Goal: Information Seeking & Learning: Stay updated

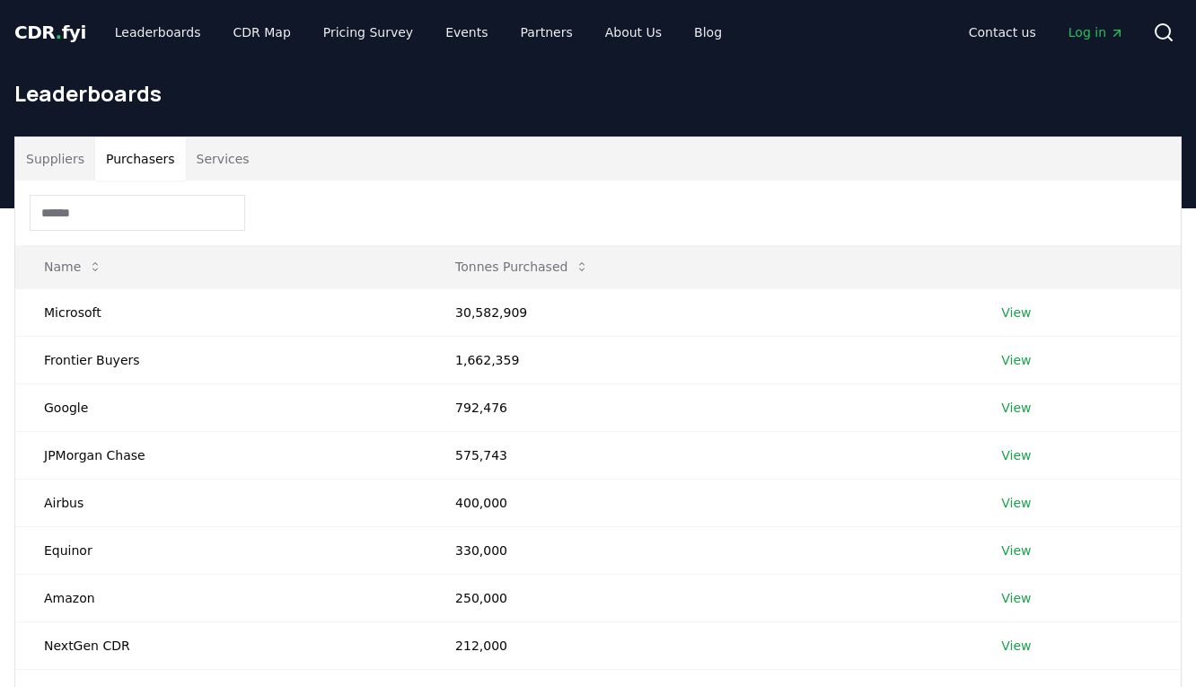
scroll to position [176, 0]
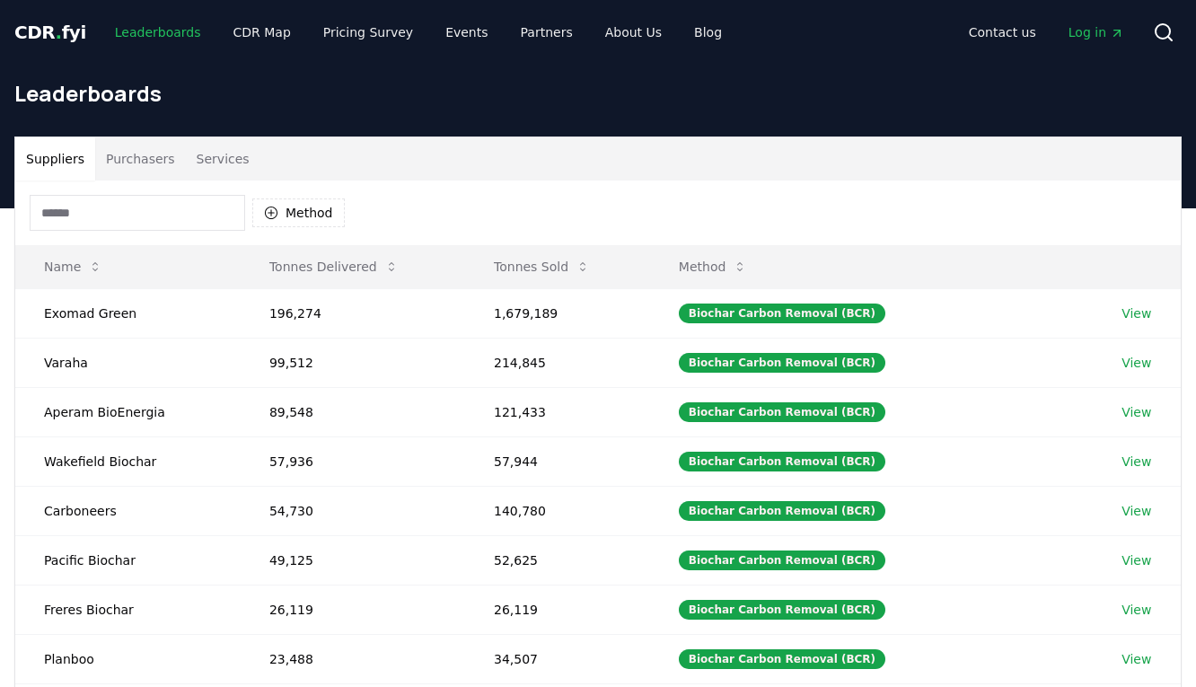
click at [161, 41] on link "Leaderboards" at bounding box center [158, 32] width 115 height 32
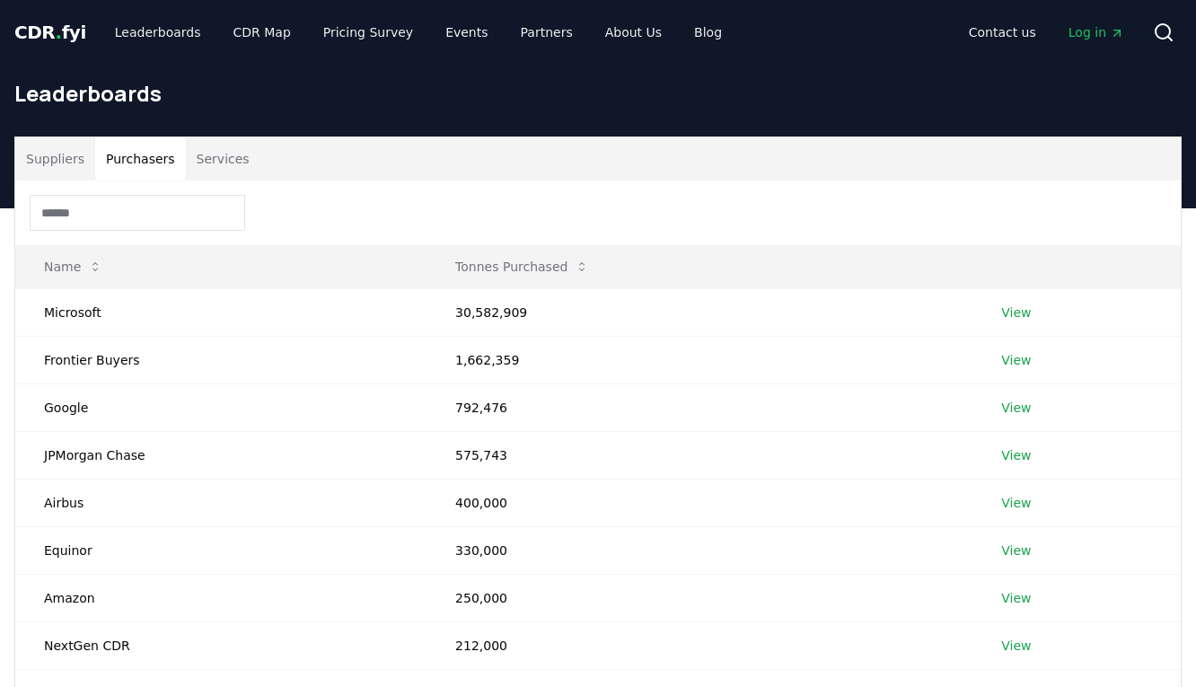
click at [145, 161] on button "Purchasers" at bounding box center [140, 158] width 91 height 43
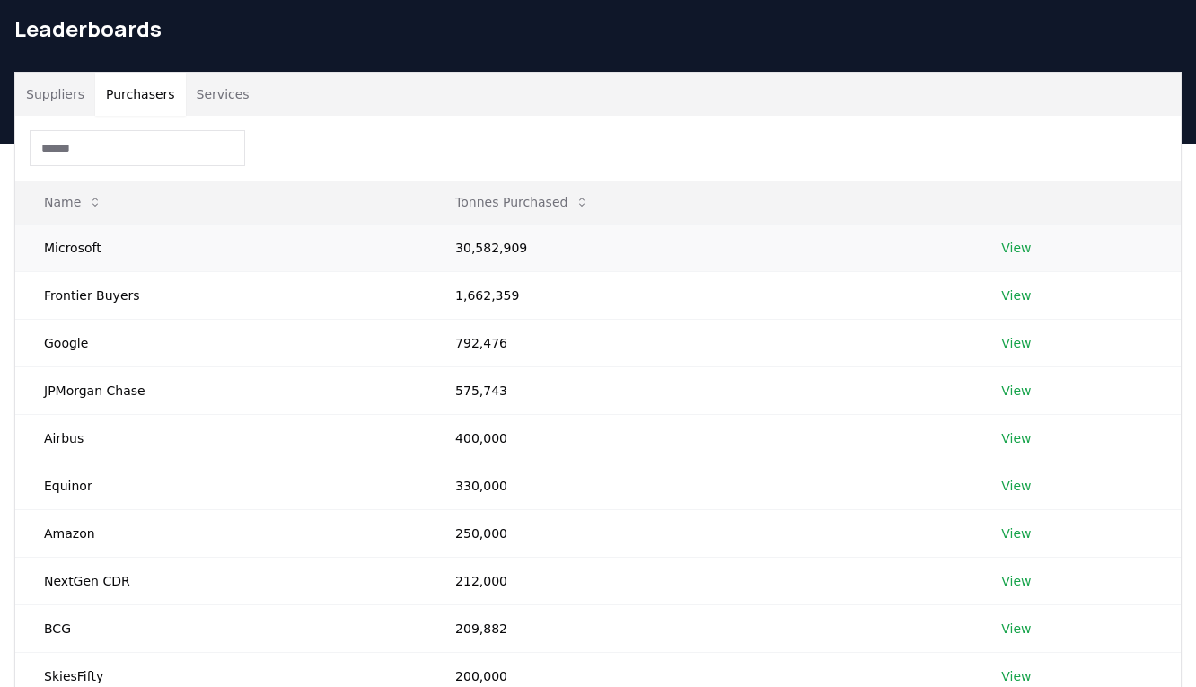
scroll to position [66, 0]
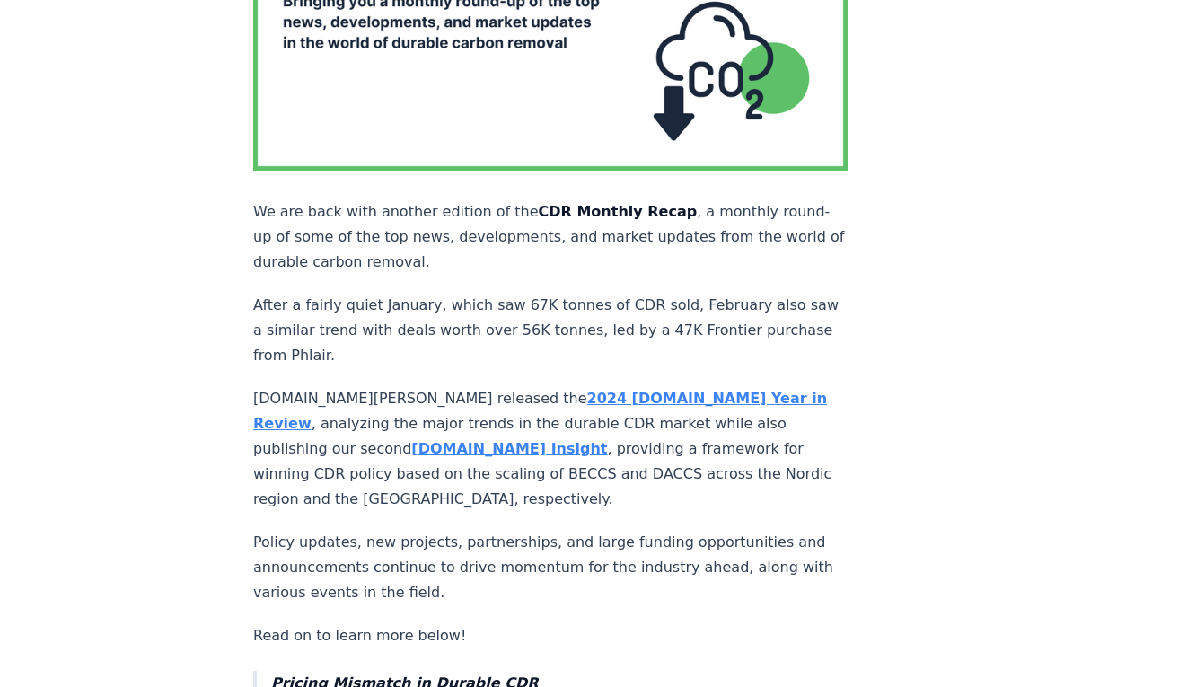
scroll to position [1302, 0]
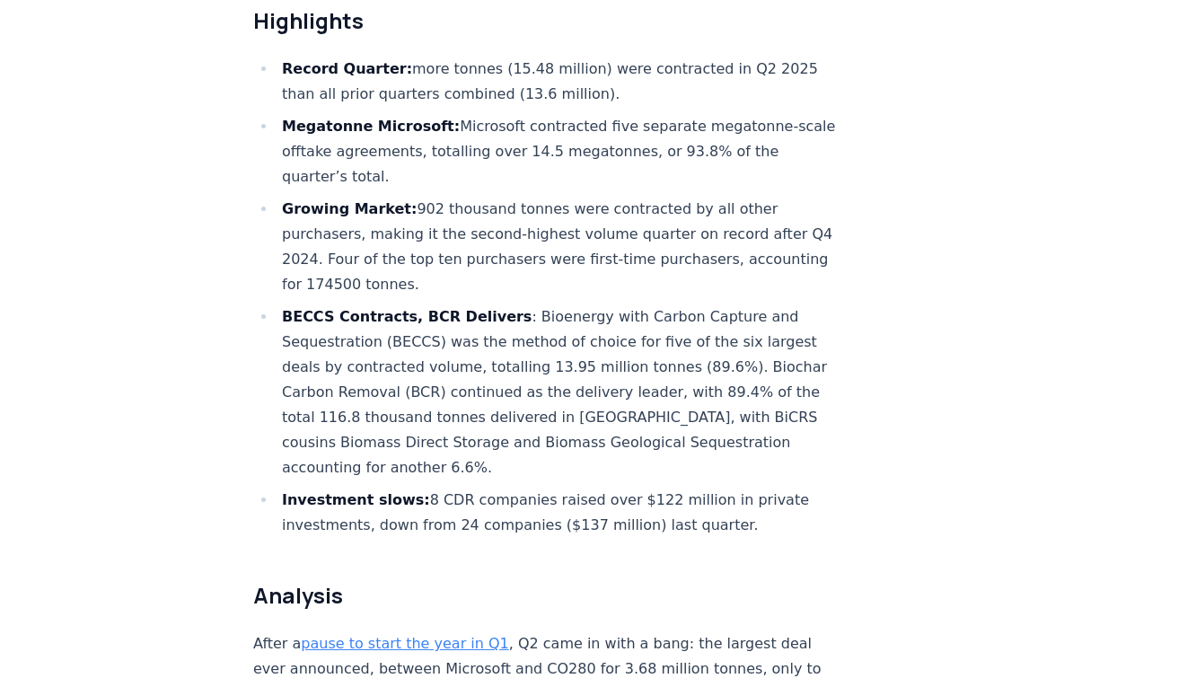
scroll to position [716, 0]
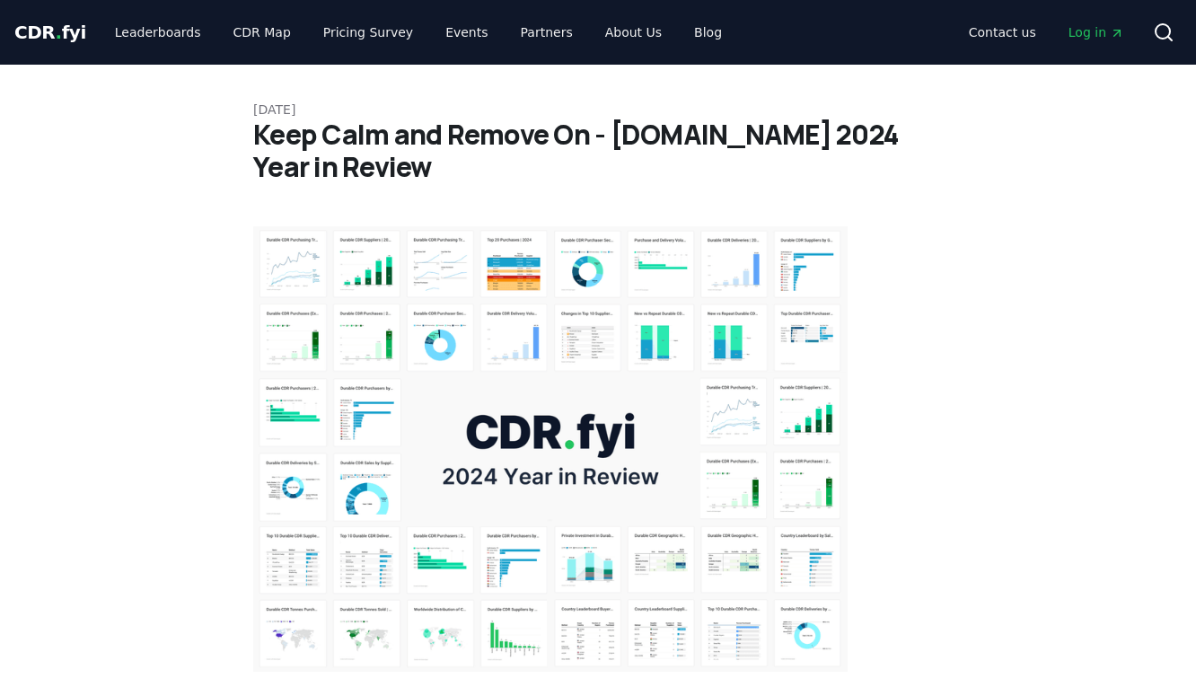
scroll to position [687, 0]
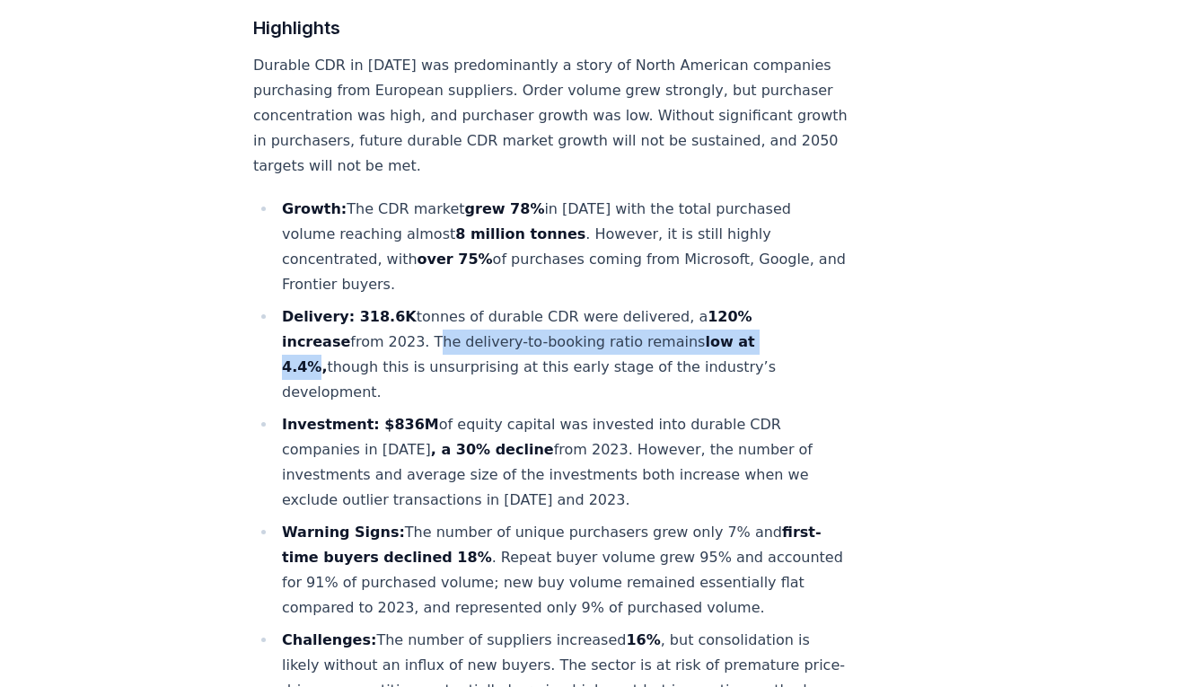
drag, startPoint x: 281, startPoint y: 288, endPoint x: 612, endPoint y: 285, distance: 331.2
click at [612, 304] on li "Delivery: 318.6K tonnes of durable CDR were delivered, a 120% increase from 202…" at bounding box center [561, 354] width 571 height 101
copy li "The delivery-to-booking ratio remains low at 4.4%"
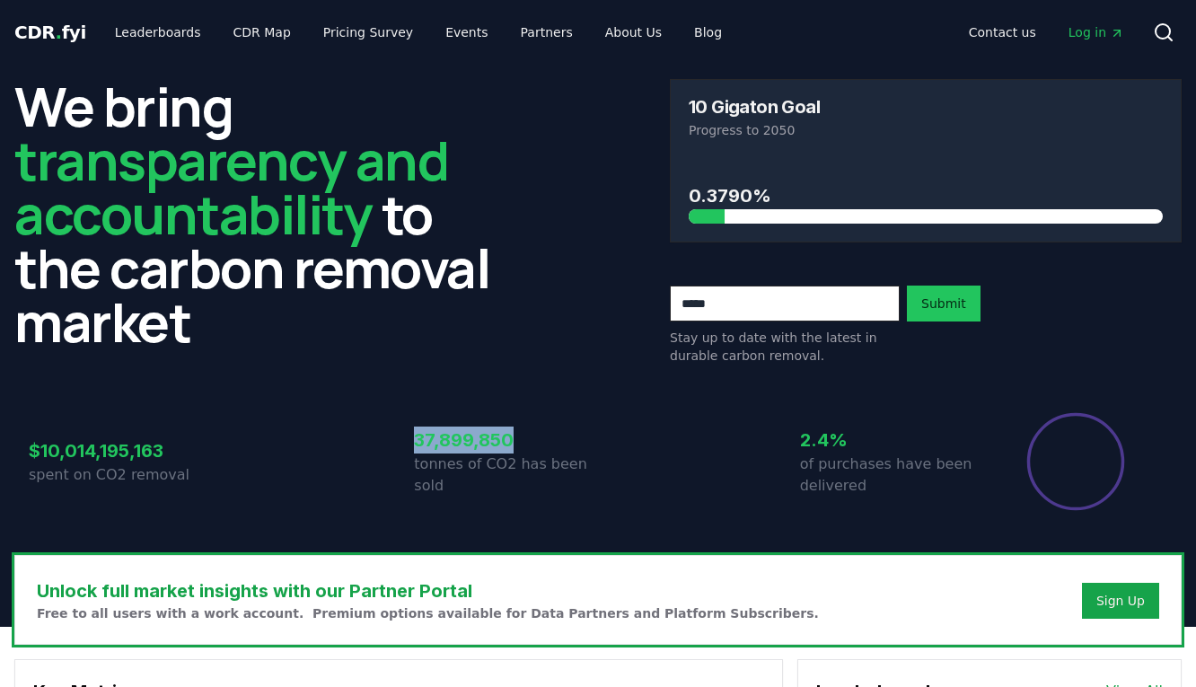
click at [501, 444] on h3 "37,899,850" at bounding box center [506, 439] width 184 height 27
click at [486, 446] on h3 "37,899,850" at bounding box center [506, 439] width 184 height 27
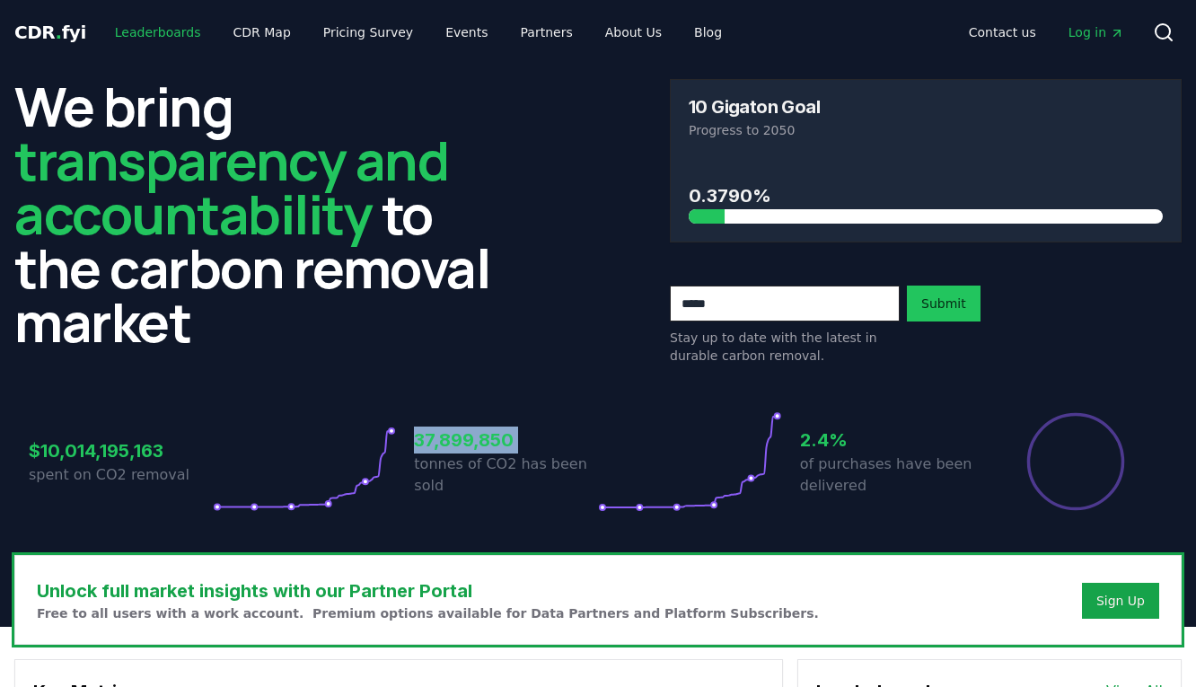
click at [167, 28] on link "Leaderboards" at bounding box center [158, 32] width 115 height 32
drag, startPoint x: 350, startPoint y: 487, endPoint x: 555, endPoint y: 496, distance: 204.8
click at [555, 496] on div "$10,014,195,163 spent on CO2 removal 37,899,850 tonnes of CO2 has been sold 2.4…" at bounding box center [598, 461] width 1138 height 101
click at [544, 507] on div "37,899,850 tonnes of CO2 has been sold" at bounding box center [506, 461] width 184 height 101
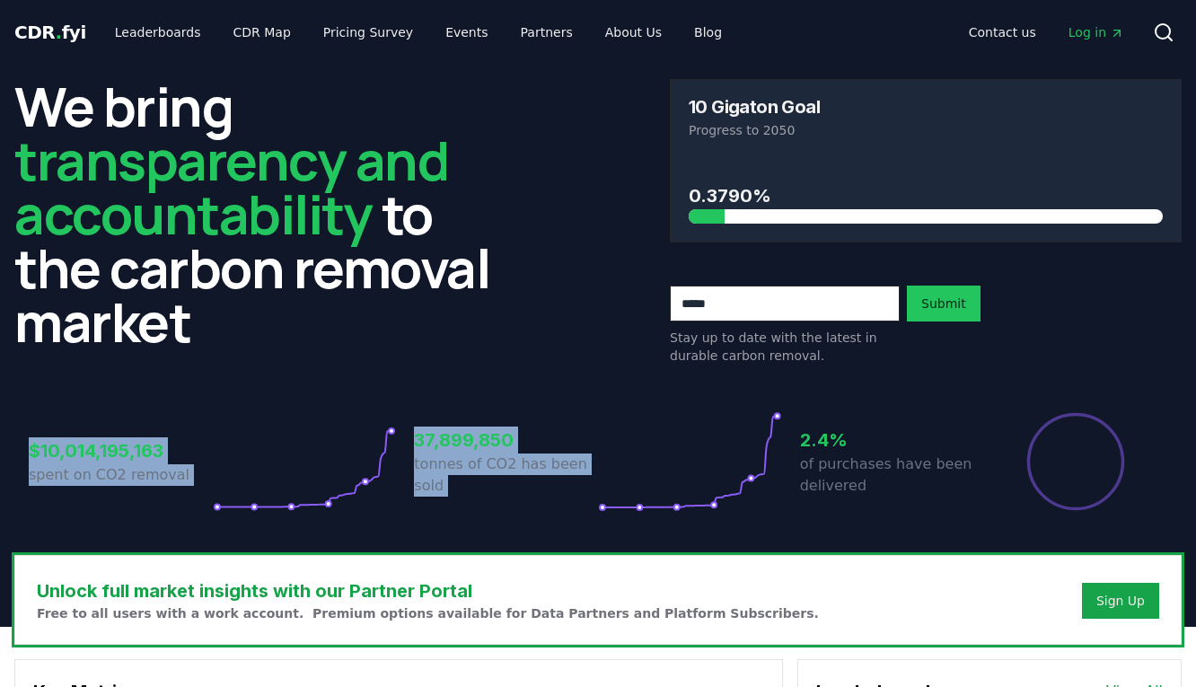
drag, startPoint x: 36, startPoint y: 434, endPoint x: 753, endPoint y: 502, distance: 720.4
click at [753, 502] on div "$10,014,195,163 spent on CO2 removal 37,899,850 tonnes of CO2 has been sold 2.4…" at bounding box center [598, 461] width 1138 height 101
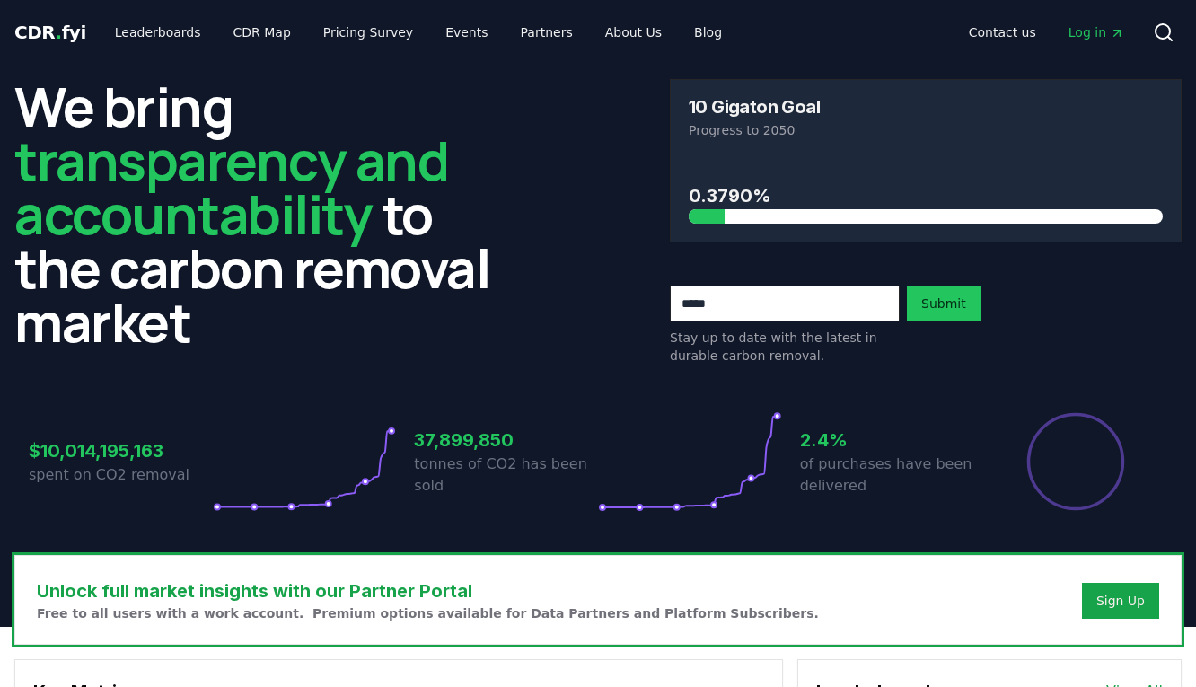
click at [748, 501] on icon at bounding box center [690, 461] width 184 height 101
drag, startPoint x: 741, startPoint y: 494, endPoint x: 736, endPoint y: 479, distance: 15.3
click at [749, 539] on div "We bring transparency and accountability to the carbon removal market 10 Gigato…" at bounding box center [598, 310] width 1196 height 490
drag, startPoint x: 736, startPoint y: 475, endPoint x: 600, endPoint y: 473, distance: 136.4
click at [600, 473] on icon at bounding box center [690, 461] width 184 height 101
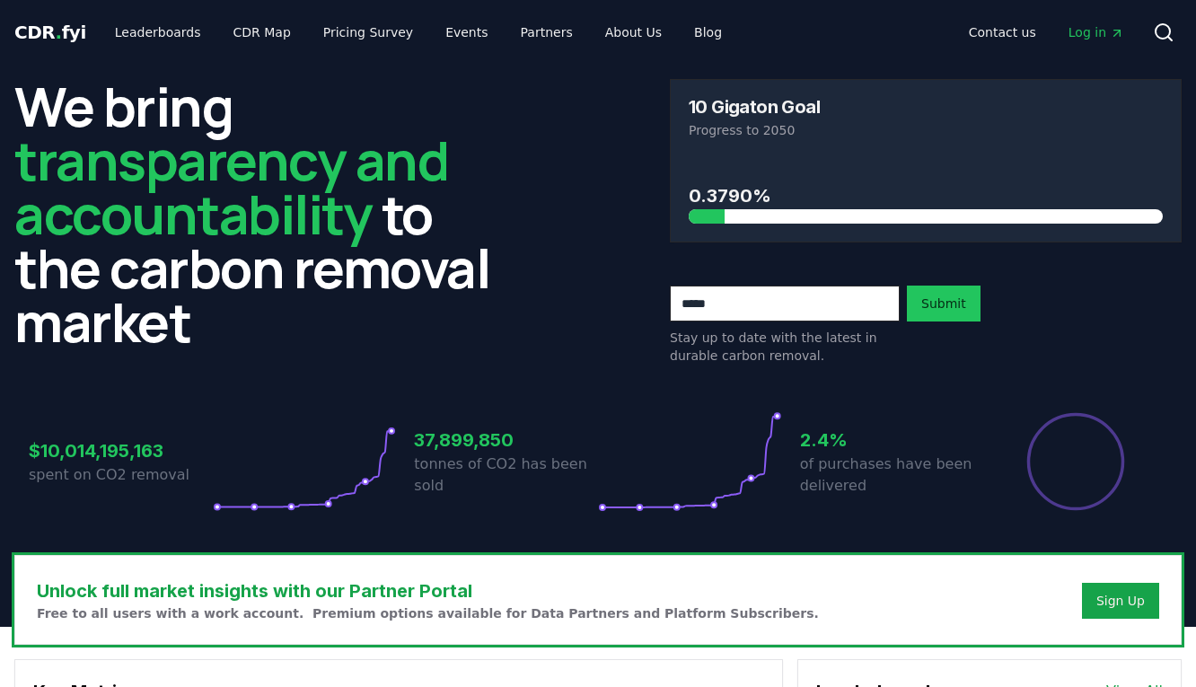
drag, startPoint x: 632, startPoint y: 504, endPoint x: 737, endPoint y: 522, distance: 106.5
click at [737, 522] on div "$10,014,195,163 spent on CO2 removal 37,899,850 tonnes of CO2 has been sold 2.4…" at bounding box center [597, 450] width 1167 height 151
drag, startPoint x: 33, startPoint y: 447, endPoint x: 197, endPoint y: 479, distance: 166.5
click at [197, 479] on div "$10,014,195,163 spent on CO2 removal" at bounding box center [121, 461] width 184 height 101
copy div "$10,014,195,163 spent on CO2 removal"
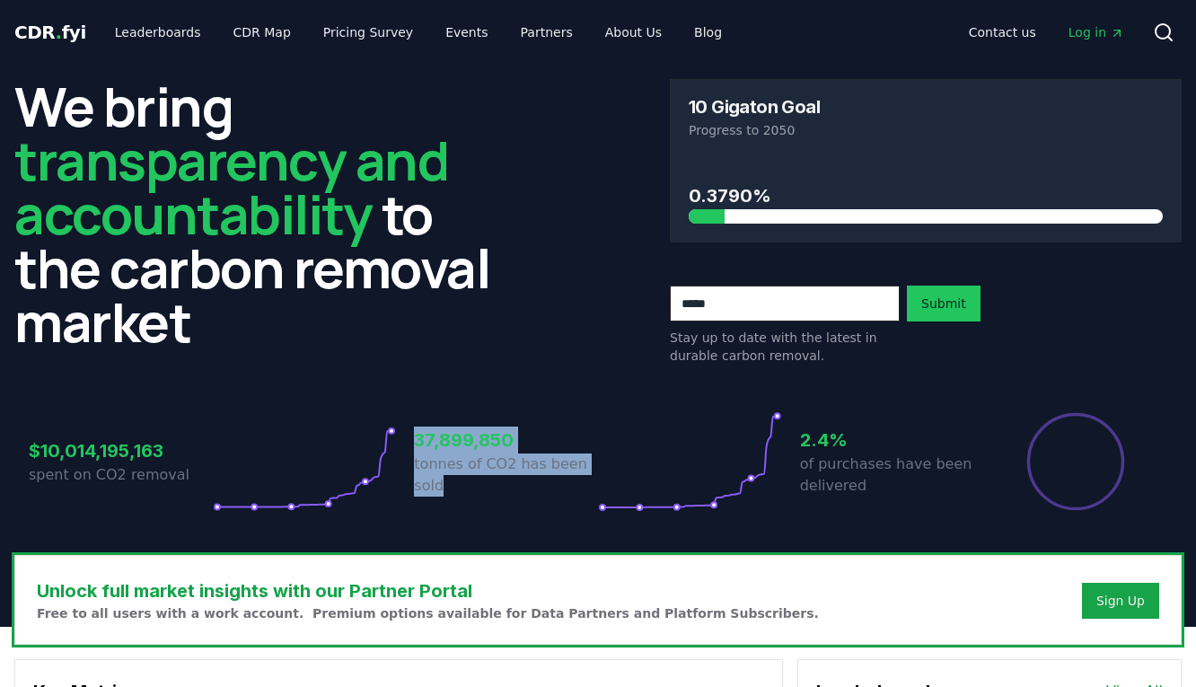
drag, startPoint x: 460, startPoint y: 482, endPoint x: 416, endPoint y: 443, distance: 58.5
click at [416, 443] on div "37,899,850 tonnes of CO2 has been sold" at bounding box center [506, 461] width 184 height 101
copy div "37,899,850 tonnes of CO2 has been sold"
drag, startPoint x: 1108, startPoint y: 388, endPoint x: 688, endPoint y: 403, distance: 421.2
click at [688, 403] on div "$10,014,195,163 spent on CO2 removal 37,899,850 tonnes of CO2 has been sold 2.4…" at bounding box center [597, 450] width 1167 height 151
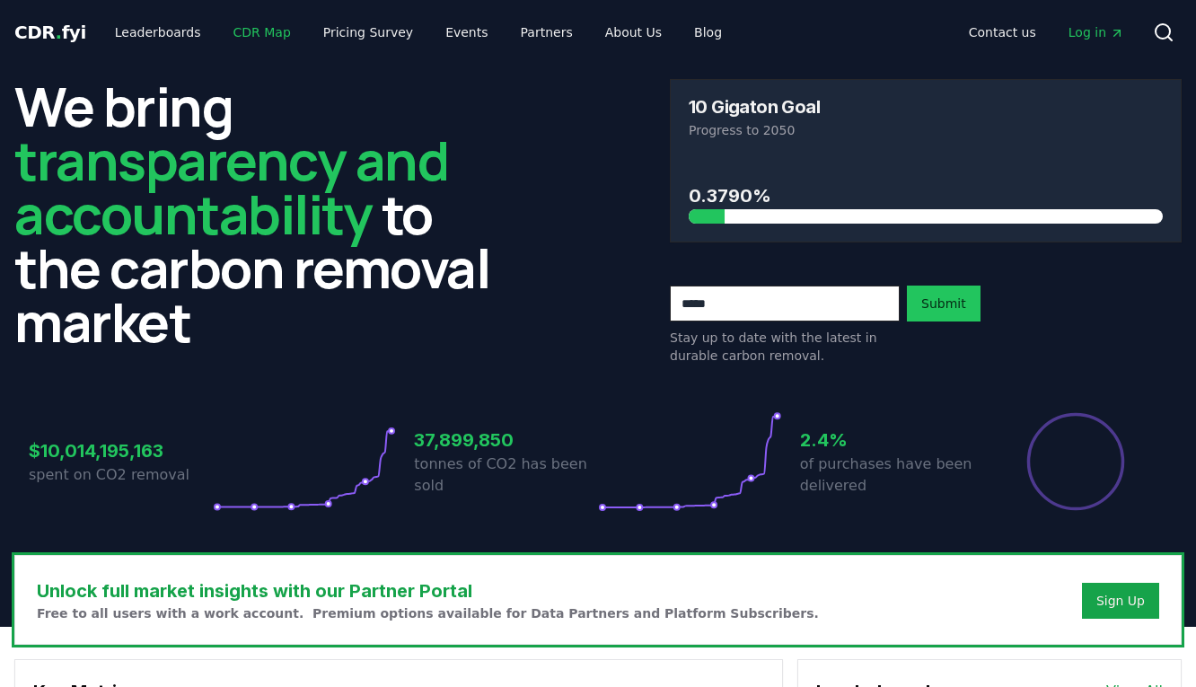
click at [219, 39] on link "CDR Map" at bounding box center [262, 32] width 86 height 32
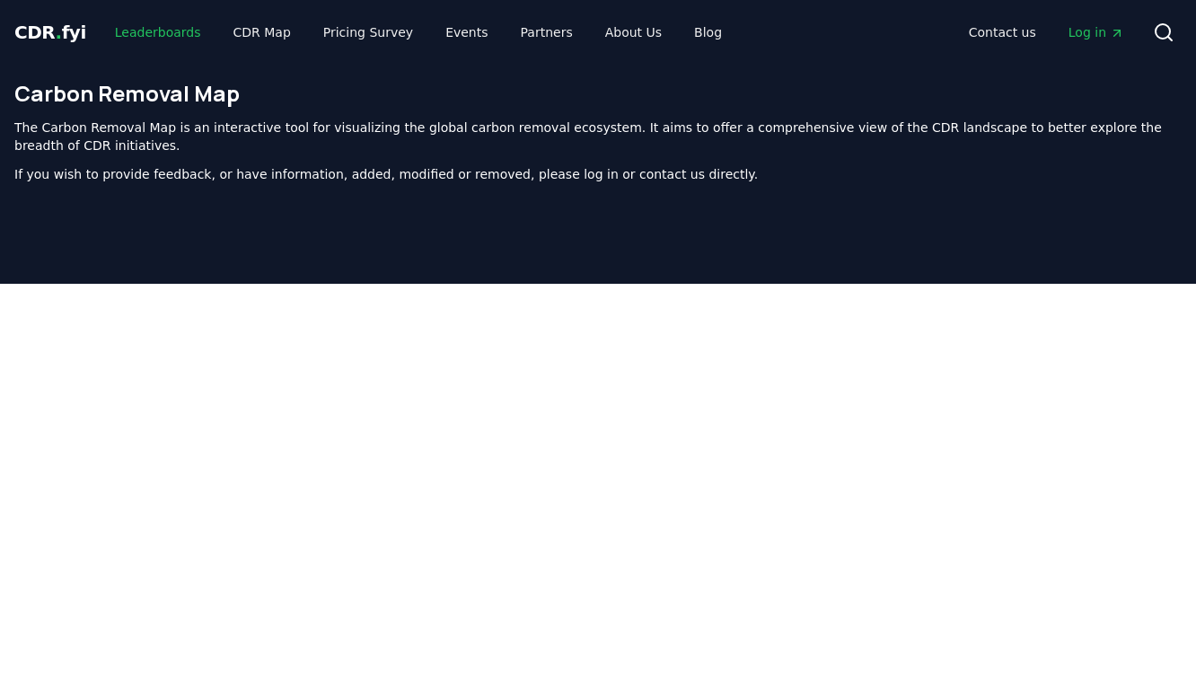
click at [147, 24] on link "Leaderboards" at bounding box center [158, 32] width 115 height 32
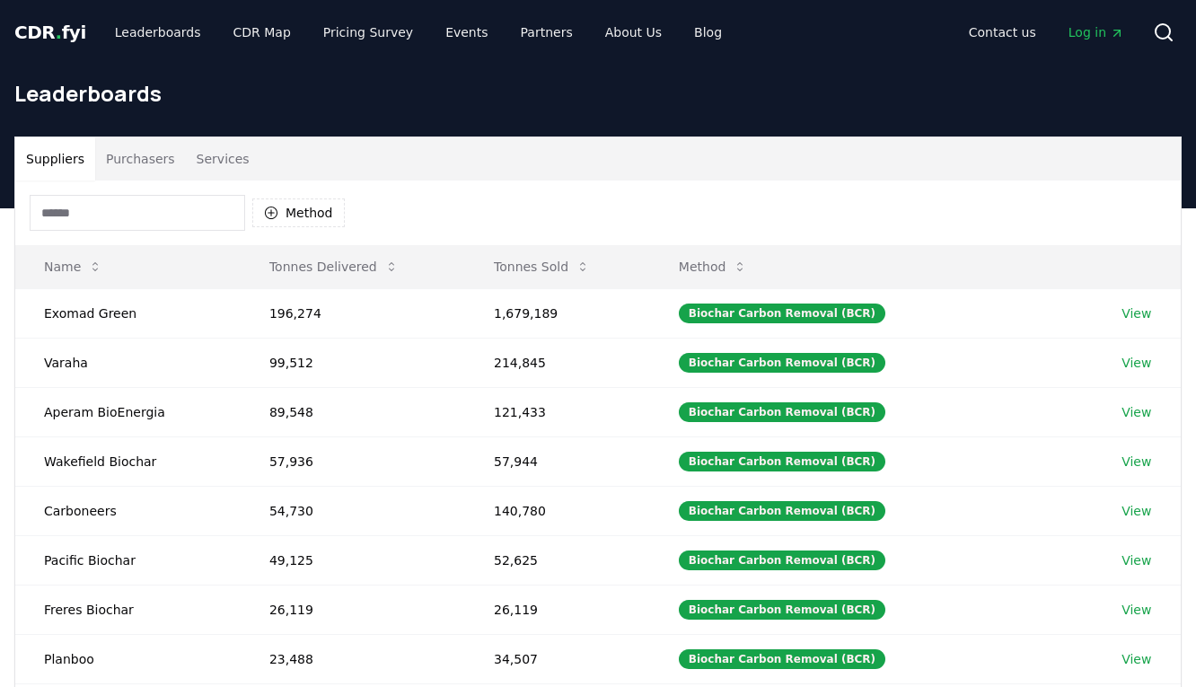
click at [145, 148] on button "Purchasers" at bounding box center [140, 158] width 91 height 43
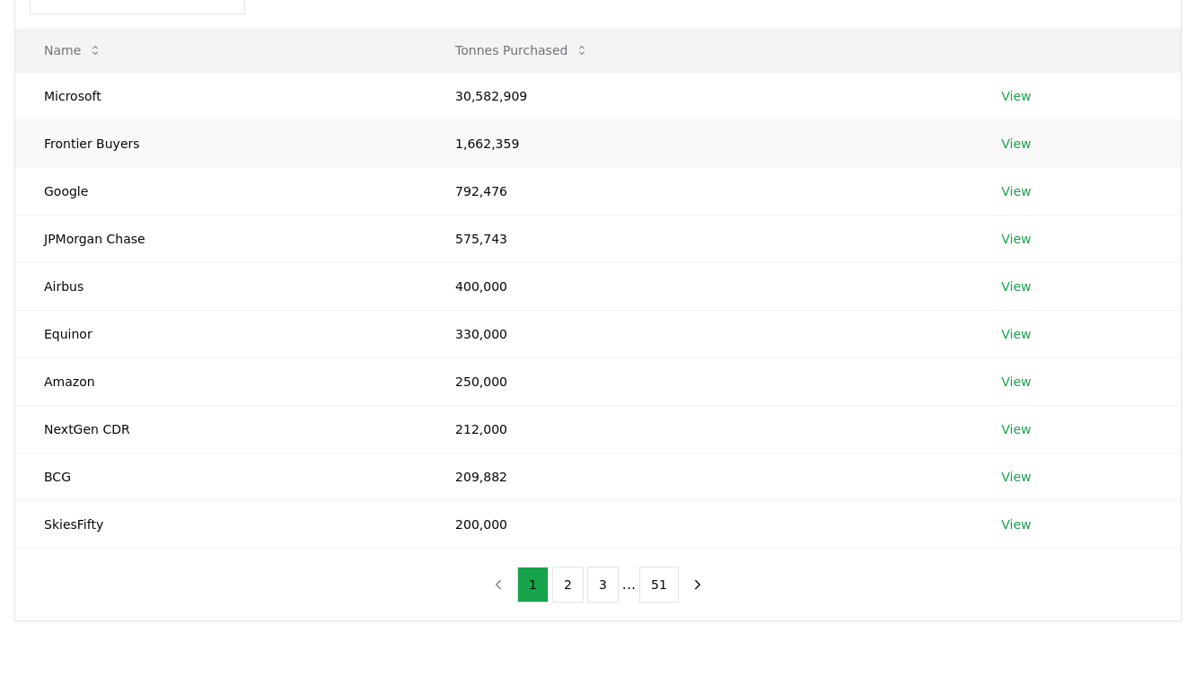
scroll to position [206, 0]
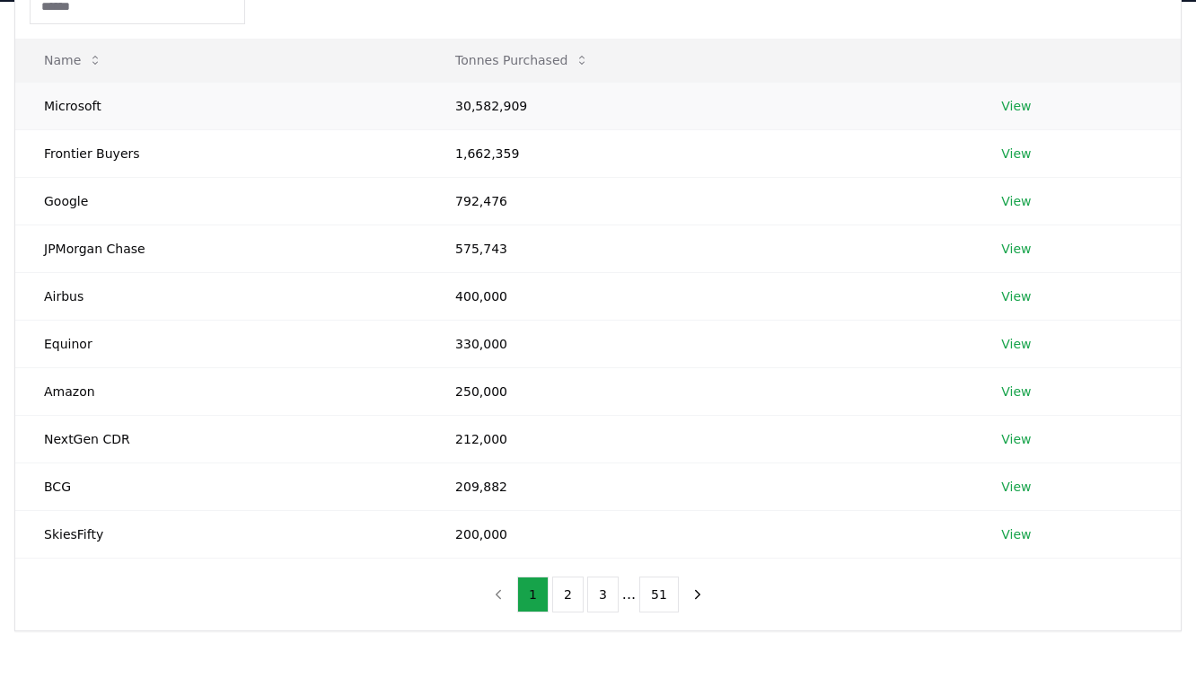
click at [584, 123] on td "30,582,909" at bounding box center [699, 106] width 546 height 48
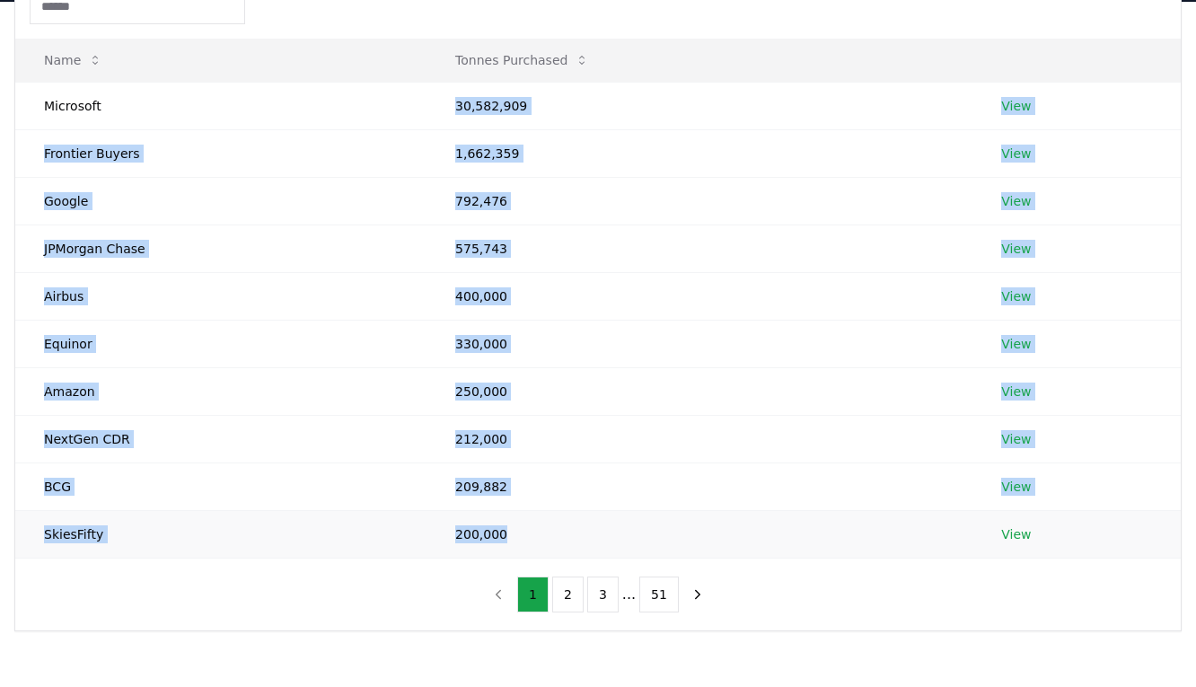
drag, startPoint x: 450, startPoint y: 100, endPoint x: 543, endPoint y: 541, distance: 451.3
click at [543, 541] on tbody "Microsoft 30,582,909 View Frontier Buyers 1,662,359 View Google 792,476 View JP…" at bounding box center [597, 320] width 1165 height 476
copy tbody "30,582,909 View Frontier Buyers 1,662,359 View Google 792,476 View JPMorgan Cha…"
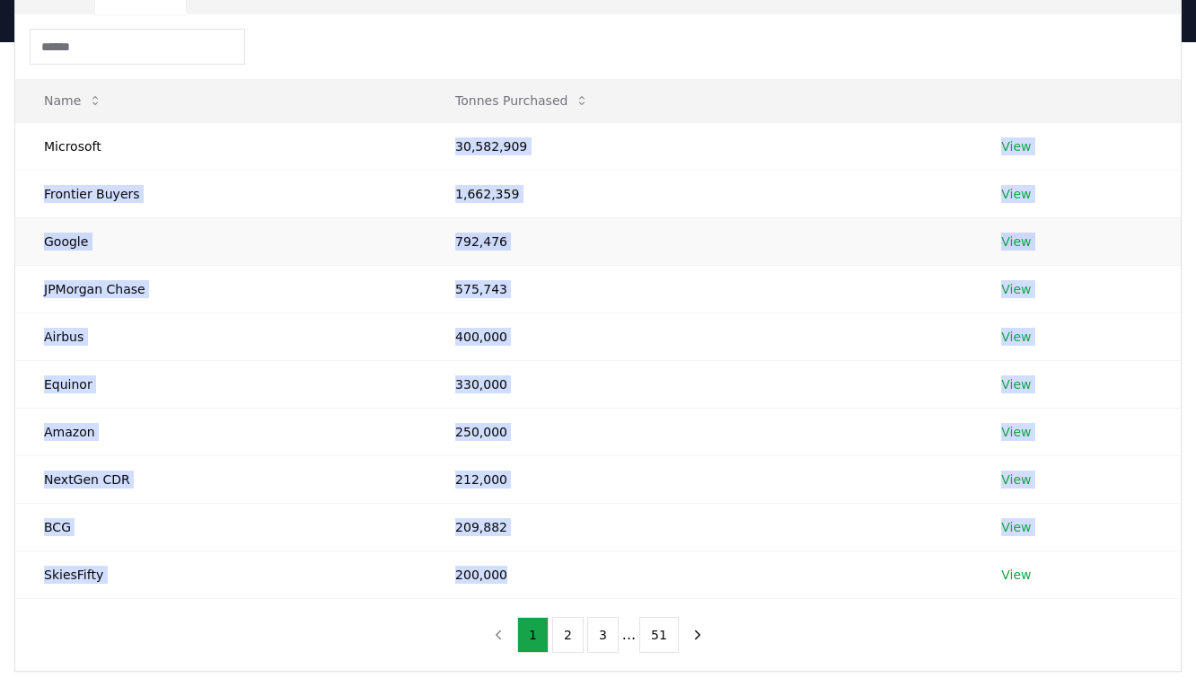
scroll to position [153, 0]
